Goal: Information Seeking & Learning: Understand process/instructions

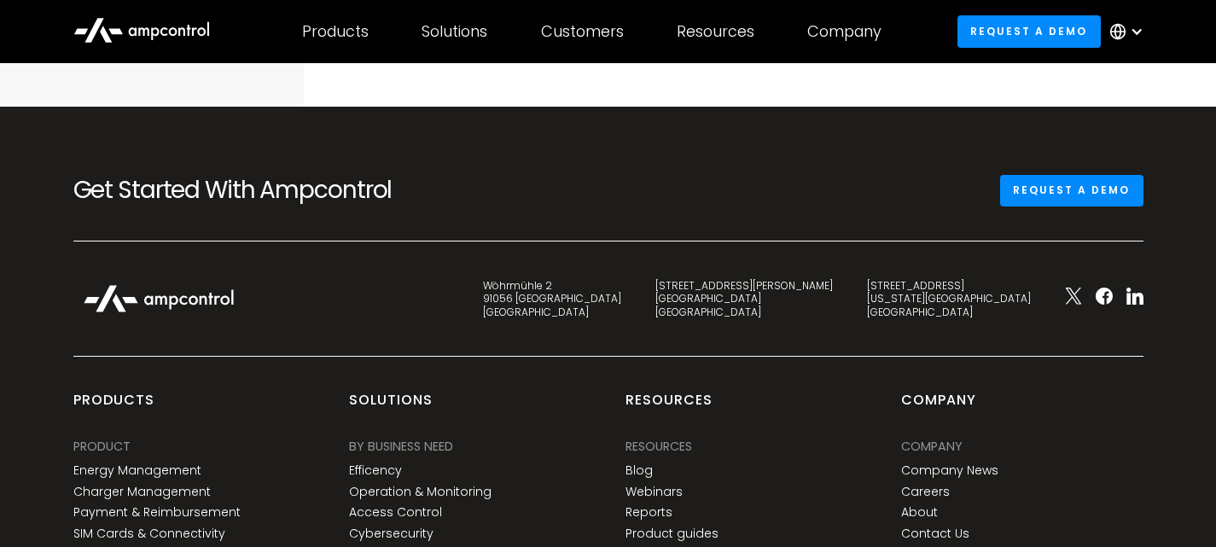
scroll to position [256, 0]
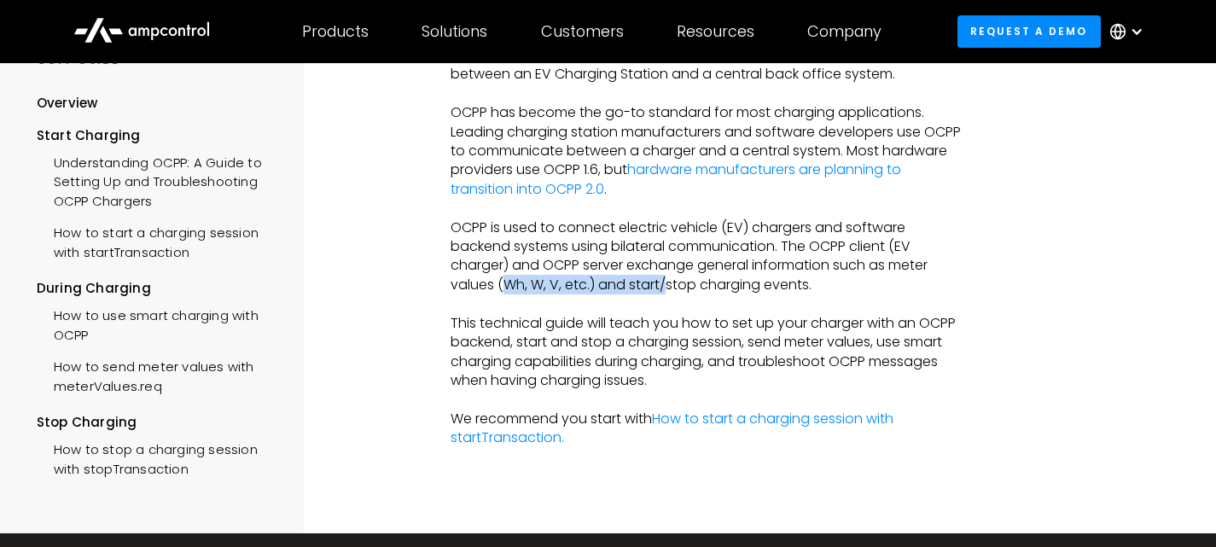
drag, startPoint x: 509, startPoint y: 285, endPoint x: 668, endPoint y: 284, distance: 158.7
click at [668, 284] on p "OCPP is used to connect electric vehicle (EV) chargers and software backend sys…" at bounding box center [707, 256] width 515 height 77
click at [514, 307] on p "‍" at bounding box center [707, 303] width 515 height 19
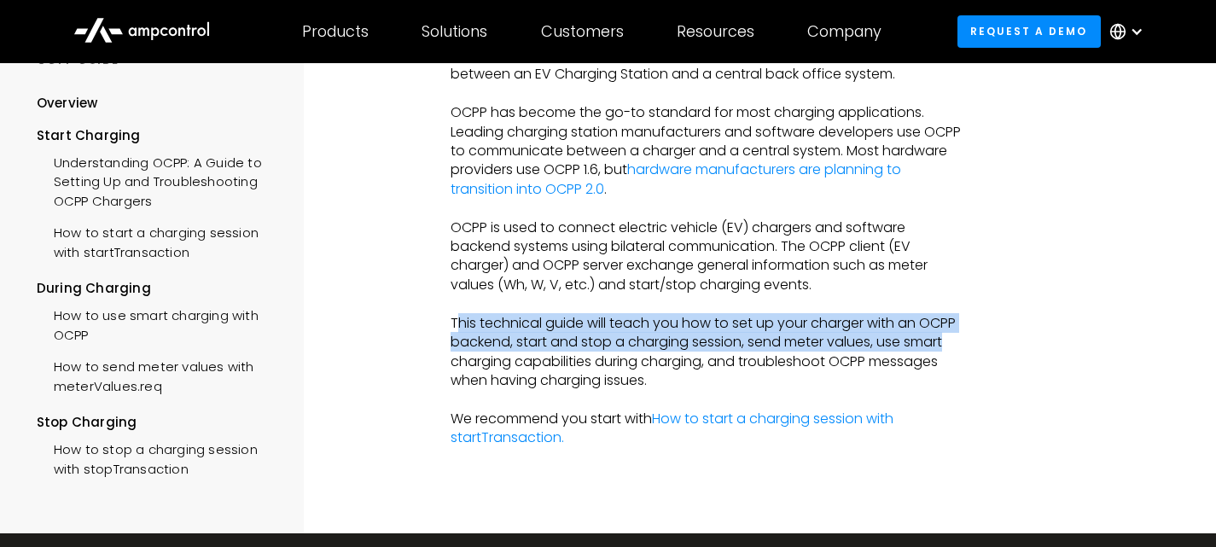
drag, startPoint x: 459, startPoint y: 321, endPoint x: 1015, endPoint y: 334, distance: 556.3
click at [1015, 334] on div "Overview OCPP Implementation Guide A step-by-step guide on how to use OCPP for …" at bounding box center [709, 170] width 688 height 726
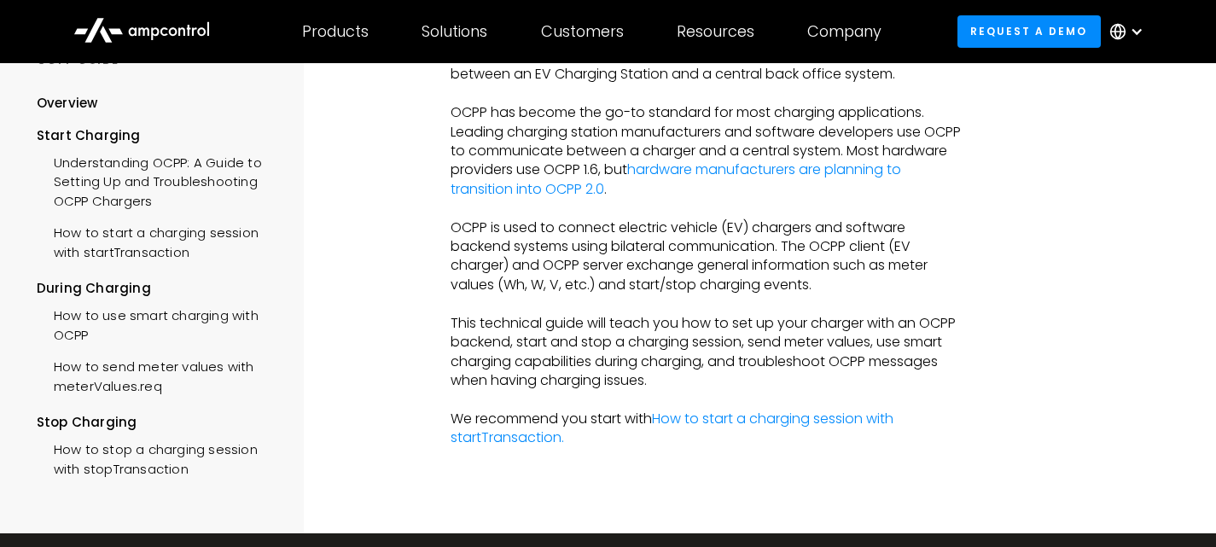
click at [996, 377] on div "Overview OCPP Implementation Guide A step-by-step guide on how to use OCPP for …" at bounding box center [709, 170] width 688 height 726
drag, startPoint x: 447, startPoint y: 359, endPoint x: 701, endPoint y: 368, distance: 254.4
click at [701, 368] on div "Overview OCPP Implementation Guide A step-by-step guide on how to use OCPP for …" at bounding box center [709, 170] width 688 height 726
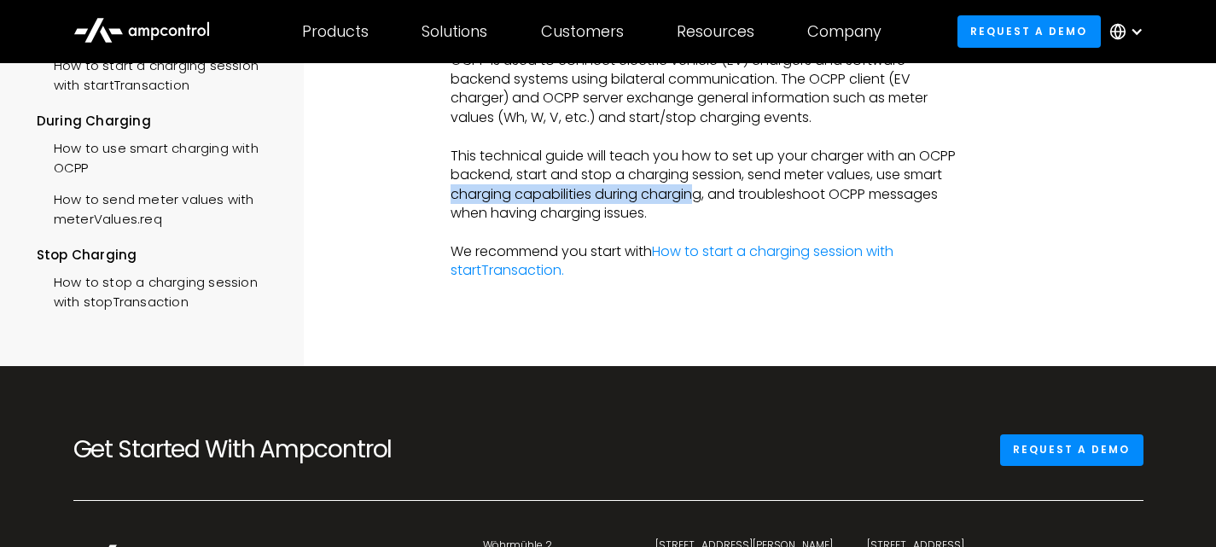
scroll to position [427, 0]
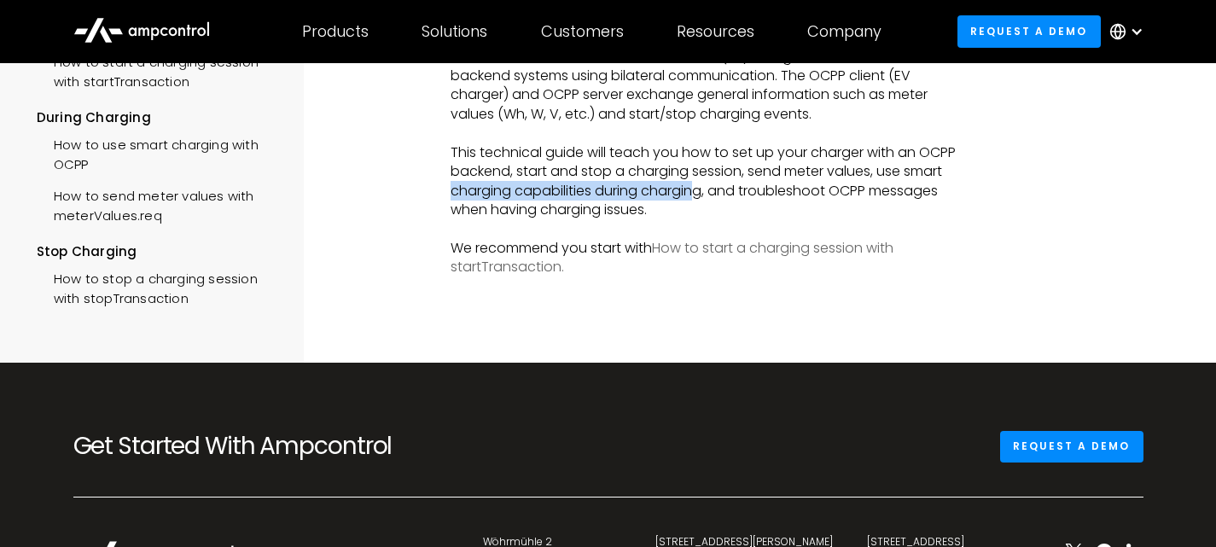
click at [774, 254] on link "How to start a charging session with startTransaction." at bounding box center [671, 257] width 443 height 38
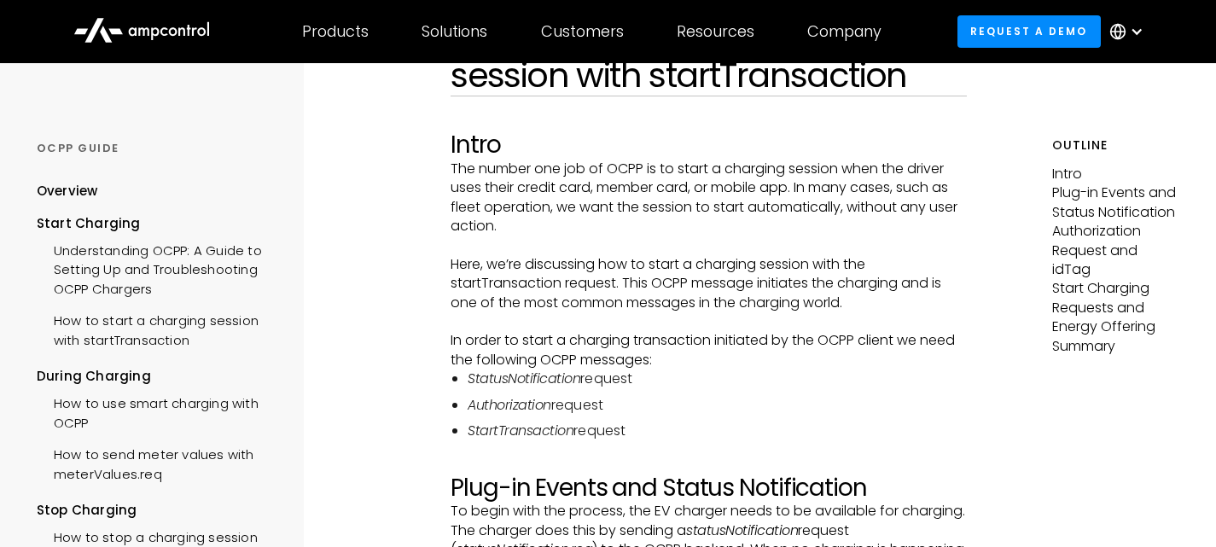
scroll to position [171, 0]
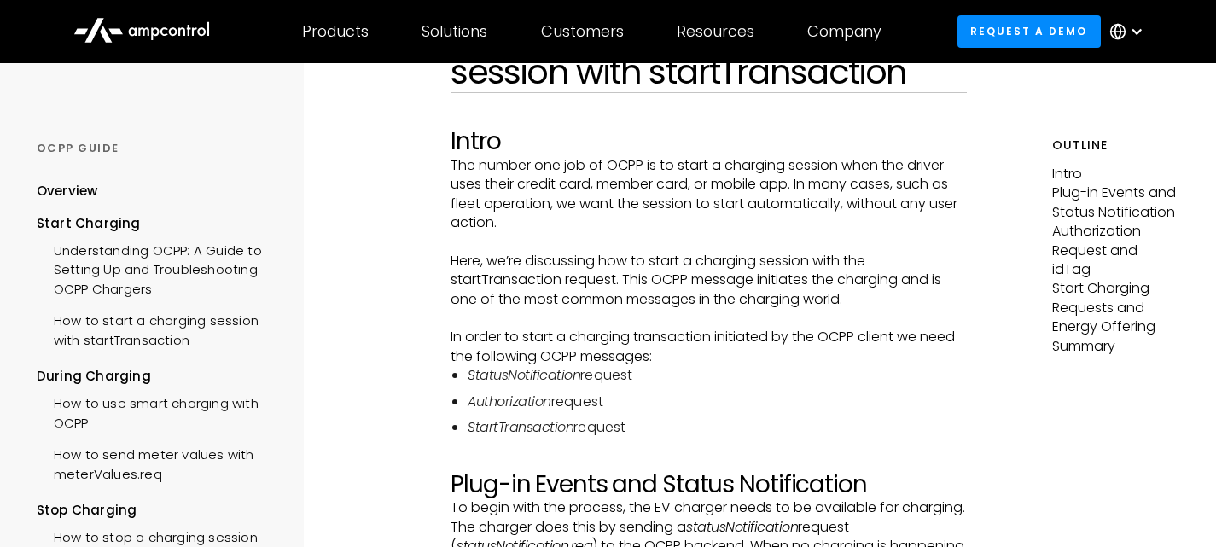
click at [892, 355] on p "In order to start a charging transaction initiated by the OCPP client we need t…" at bounding box center [707, 347] width 515 height 38
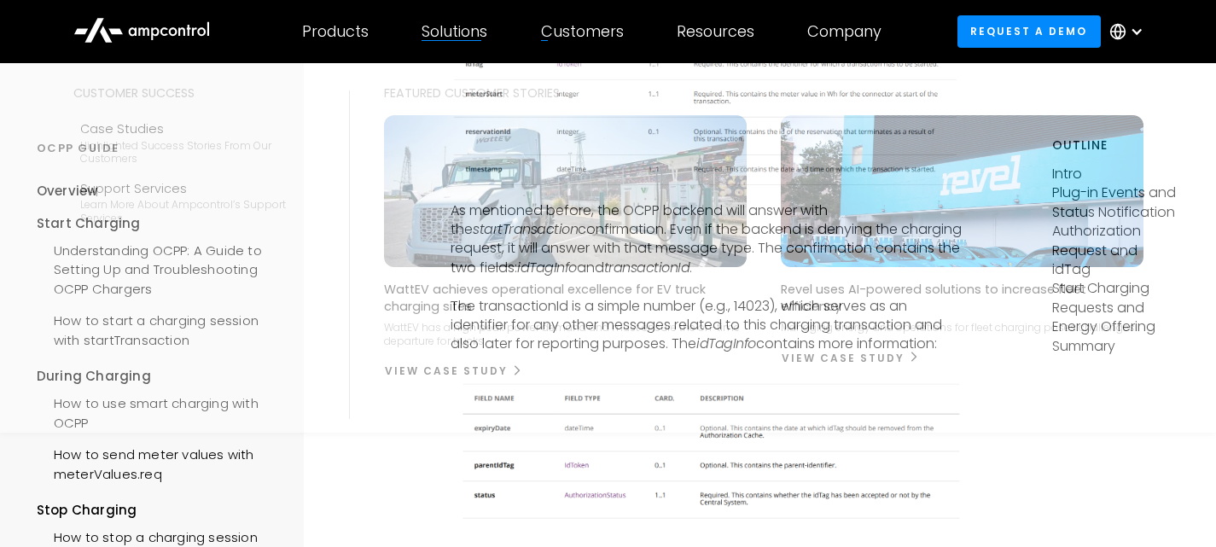
scroll to position [4112, 0]
